Goal: Information Seeking & Learning: Learn about a topic

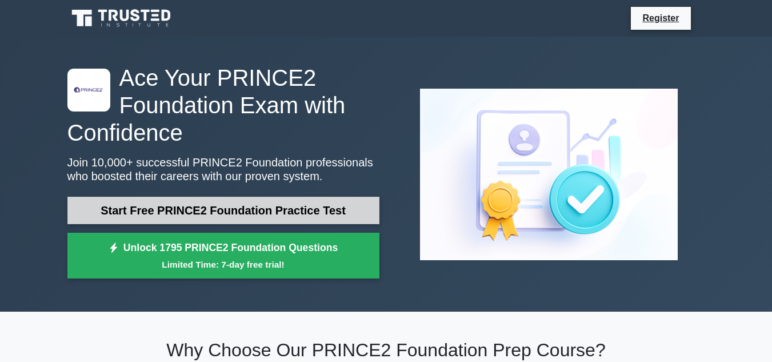
click at [177, 214] on link "Start Free PRINCE2 Foundation Practice Test" at bounding box center [223, 210] width 312 height 27
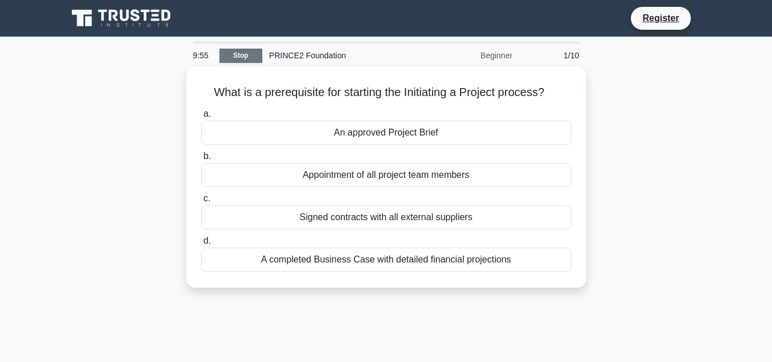
click at [245, 53] on link "Stop" at bounding box center [240, 56] width 43 height 14
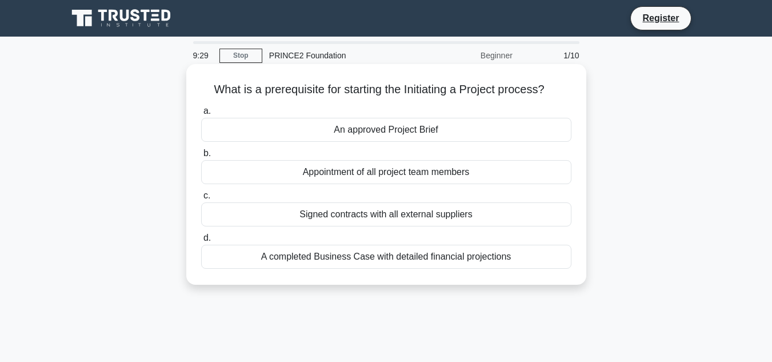
click at [414, 131] on div "An approved Project Brief" at bounding box center [386, 130] width 370 height 24
click at [201, 115] on input "a. An approved Project Brief" at bounding box center [201, 110] width 0 height 7
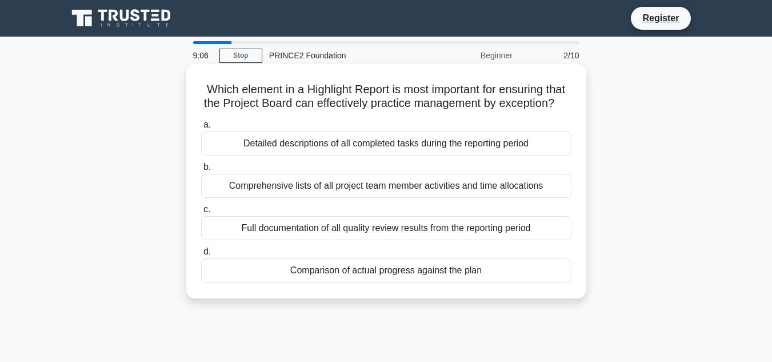
click at [463, 240] on div "Full documentation of all quality review results from the reporting period" at bounding box center [386, 228] width 370 height 24
click at [201, 213] on input "c. Full documentation of all quality review results from the reporting period" at bounding box center [201, 209] width 0 height 7
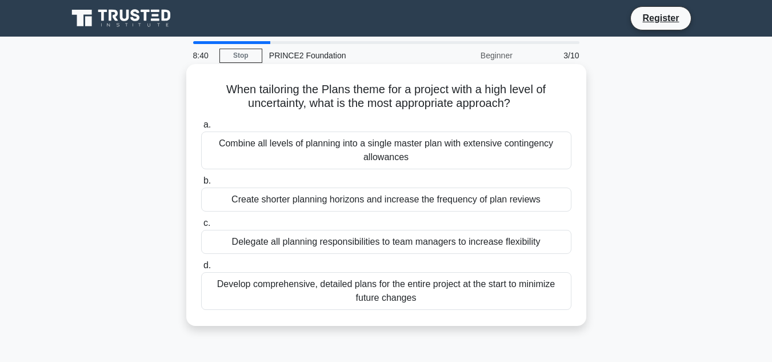
click at [476, 286] on div "Develop comprehensive, detailed plans for the entire project at the start to mi…" at bounding box center [386, 291] width 370 height 38
click at [201, 269] on input "d. Develop comprehensive, detailed plans for the entire project at the start to…" at bounding box center [201, 265] width 0 height 7
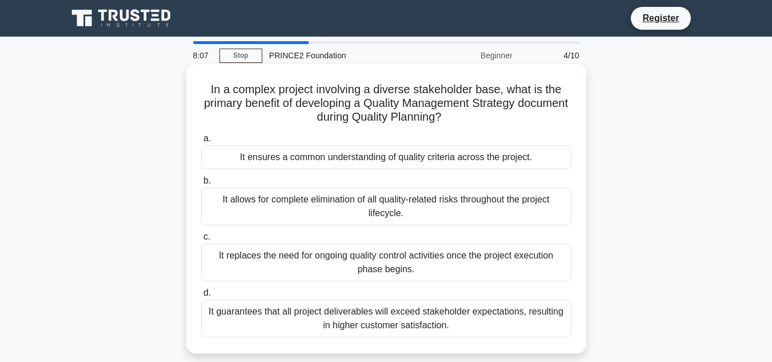
click at [434, 159] on div "It ensures a common understanding of quality criteria across the project." at bounding box center [386, 157] width 370 height 24
click at [201, 142] on input "a. It ensures a common understanding of quality criteria across the project." at bounding box center [201, 138] width 0 height 7
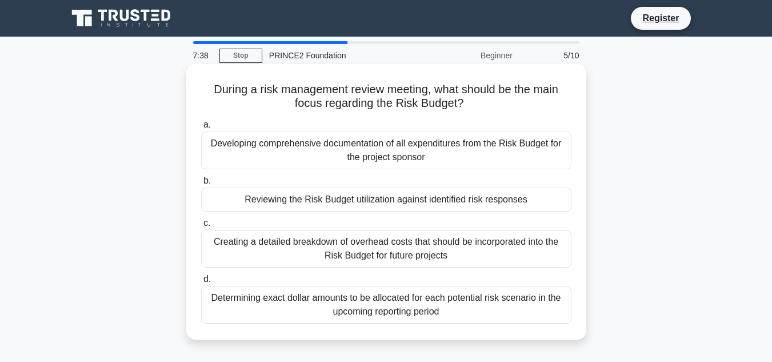
click at [497, 198] on div "Reviewing the Risk Budget utilization against identified risk responses" at bounding box center [386, 199] width 370 height 24
click at [201, 185] on input "b. Reviewing the Risk Budget utilization against identified risk responses" at bounding box center [201, 180] width 0 height 7
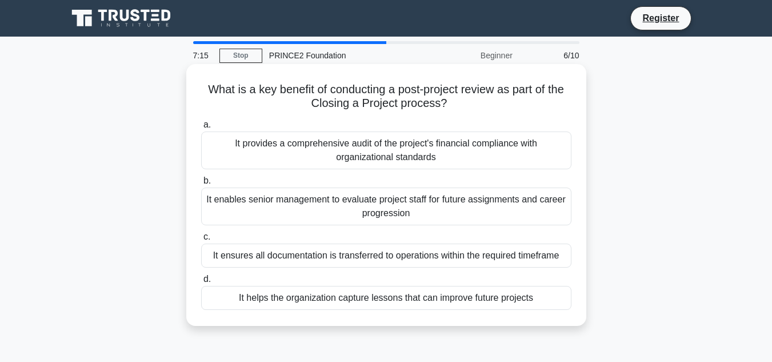
click at [491, 307] on div "It helps the organization capture lessons that can improve future projects" at bounding box center [386, 298] width 370 height 24
click at [201, 283] on input "d. It helps the organization capture lessons that can improve future projects" at bounding box center [201, 278] width 0 height 7
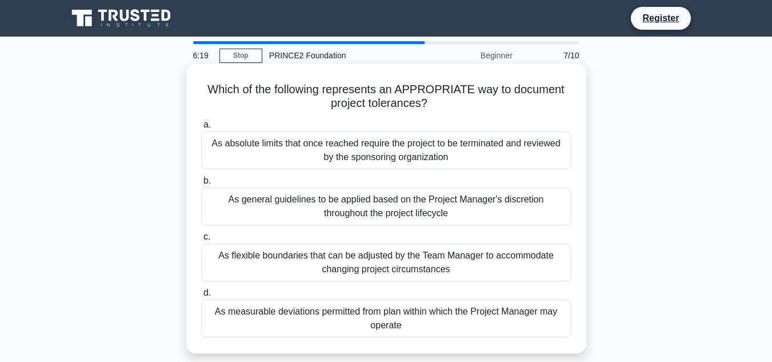
click at [432, 261] on div "As flexible boundaries that can be adjusted by the Team Manager to accommodate …" at bounding box center [386, 262] width 370 height 38
click at [201, 241] on input "c. As flexible boundaries that can be adjusted by the Team Manager to accommoda…" at bounding box center [201, 236] width 0 height 7
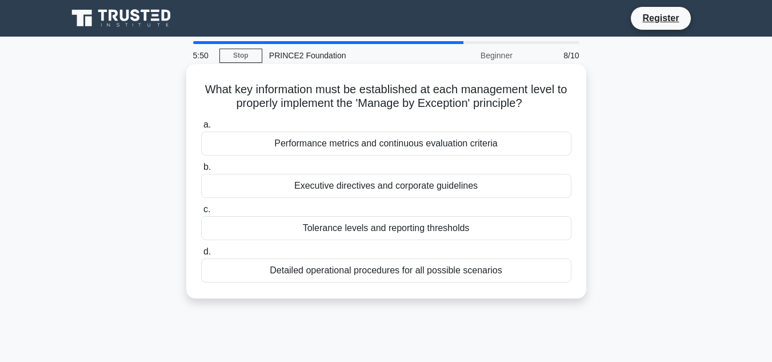
click at [484, 269] on div "Detailed operational procedures for all possible scenarios" at bounding box center [386, 270] width 370 height 24
click at [201, 255] on input "d. Detailed operational procedures for all possible scenarios" at bounding box center [201, 251] width 0 height 7
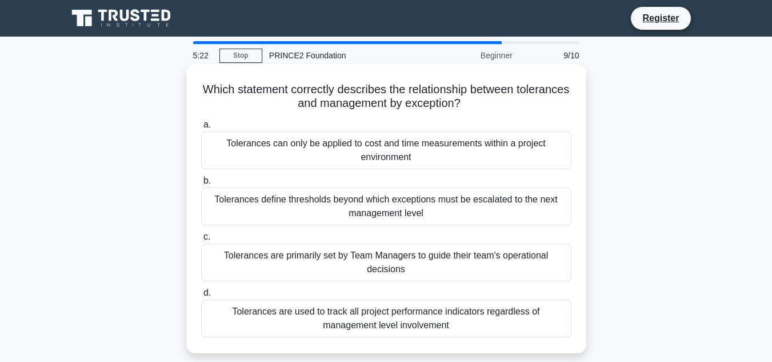
click at [439, 206] on div "Tolerances define thresholds beyond which exceptions must be escalated to the n…" at bounding box center [386, 206] width 370 height 38
click at [201, 185] on input "b. Tolerances define thresholds beyond which exceptions must be escalated to th…" at bounding box center [201, 180] width 0 height 7
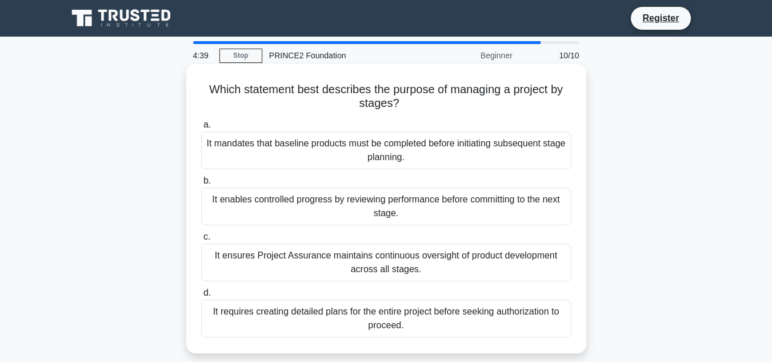
click at [430, 207] on div "It enables controlled progress by reviewing performance before committing to th…" at bounding box center [386, 206] width 370 height 38
click at [201, 185] on input "b. It enables controlled progress by reviewing performance before committing to…" at bounding box center [201, 180] width 0 height 7
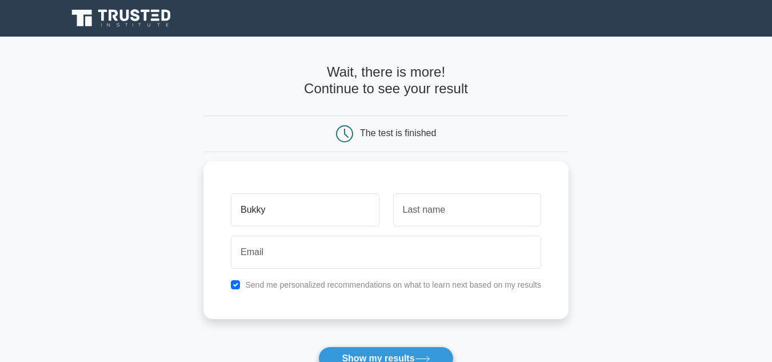
type input "Bukky"
type input "Dan"
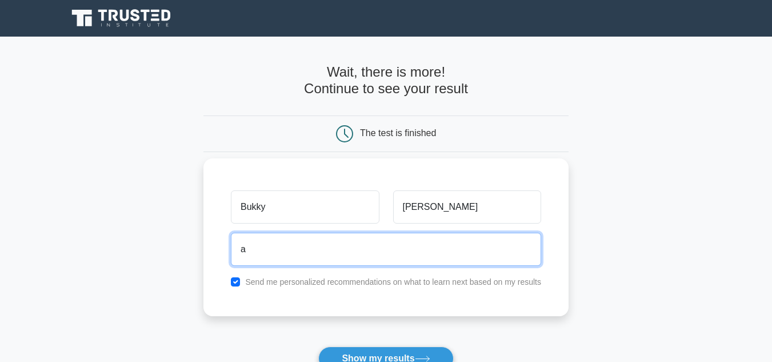
type input "abike_buk@yahoo.co.uk"
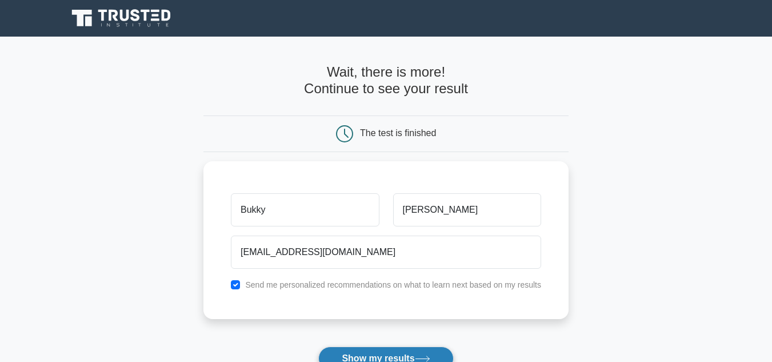
click at [385, 357] on button "Show my results" at bounding box center [385, 358] width 135 height 24
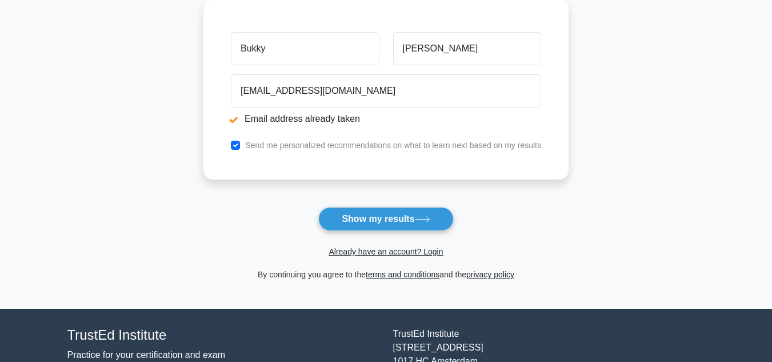
scroll to position [205, 0]
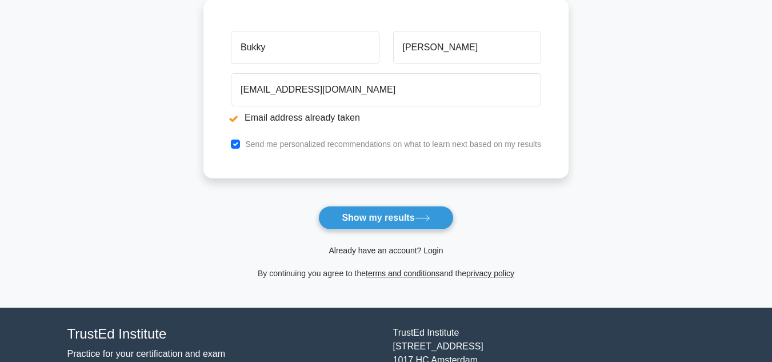
click at [425, 248] on link "Already have an account? Login" at bounding box center [386, 250] width 114 height 9
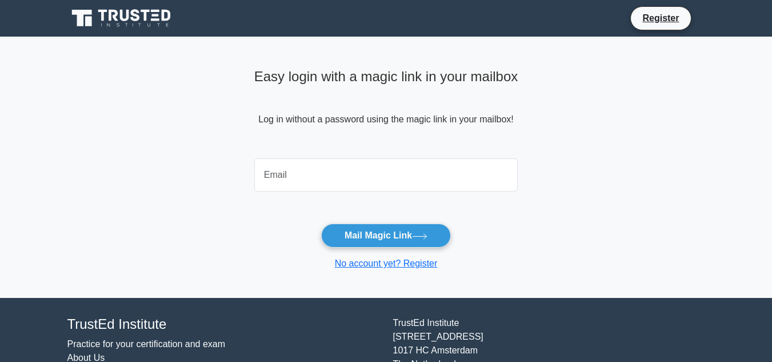
click at [361, 159] on input "email" at bounding box center [386, 174] width 264 height 33
type input "[EMAIL_ADDRESS][DOMAIN_NAME]"
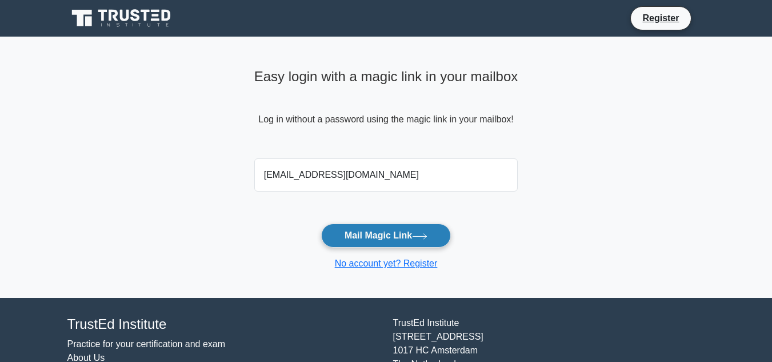
click at [387, 229] on button "Mail Magic Link" at bounding box center [386, 235] width 130 height 24
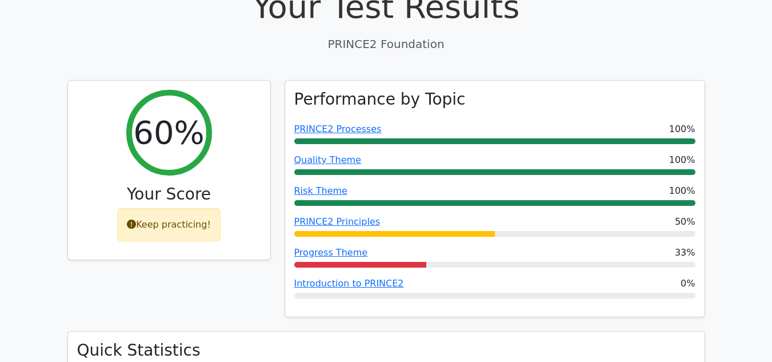
scroll to position [416, 0]
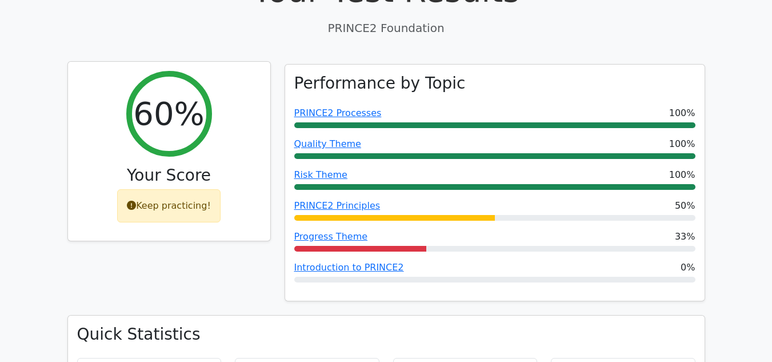
click at [174, 189] on div "Keep practicing!" at bounding box center [168, 205] width 103 height 33
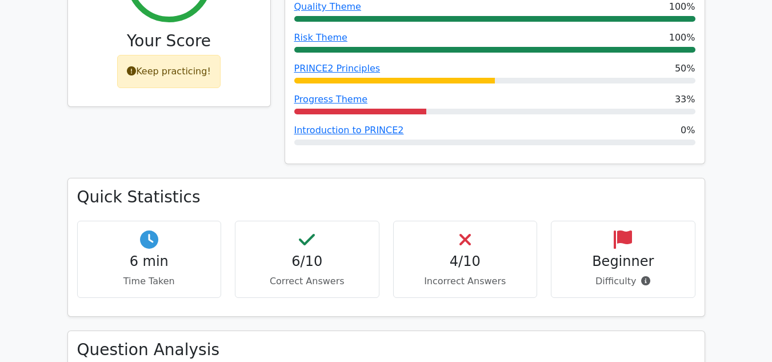
scroll to position [599, 0]
